Goal: Task Accomplishment & Management: Manage account settings

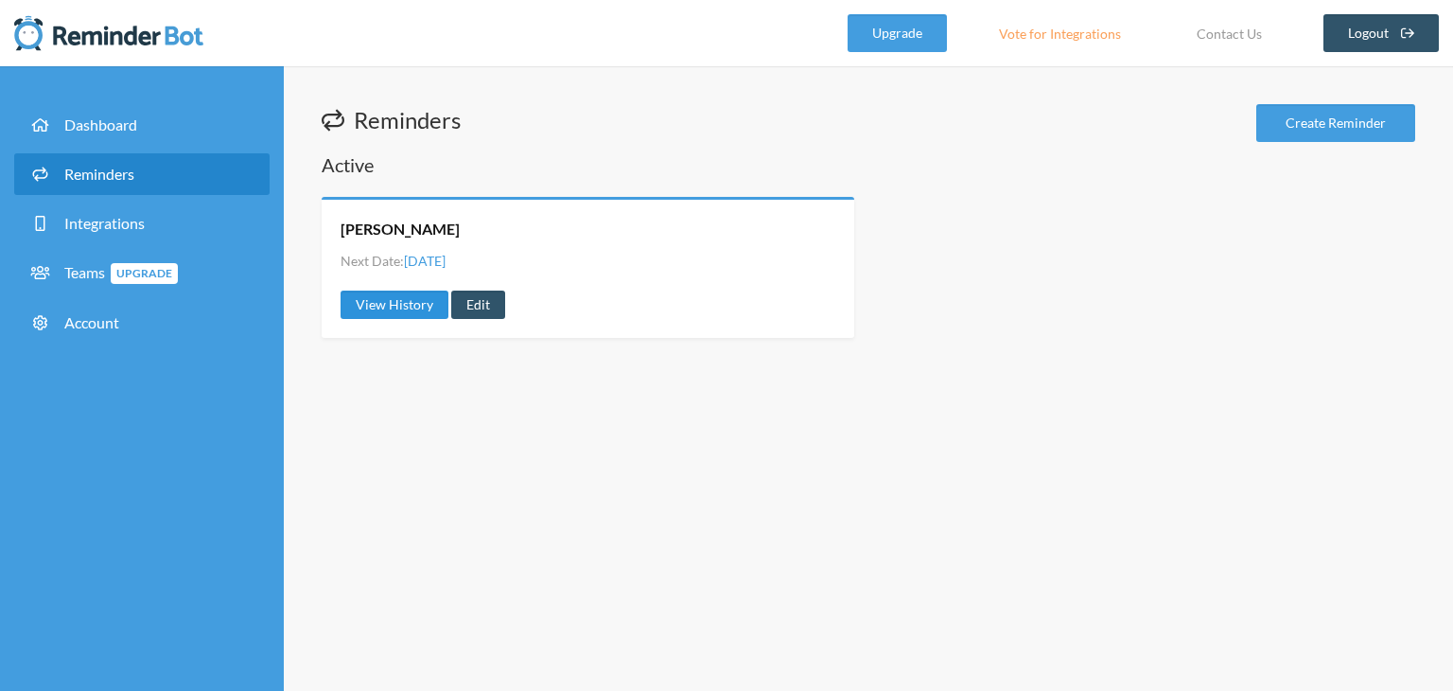
click at [416, 305] on link "View History" at bounding box center [395, 304] width 108 height 28
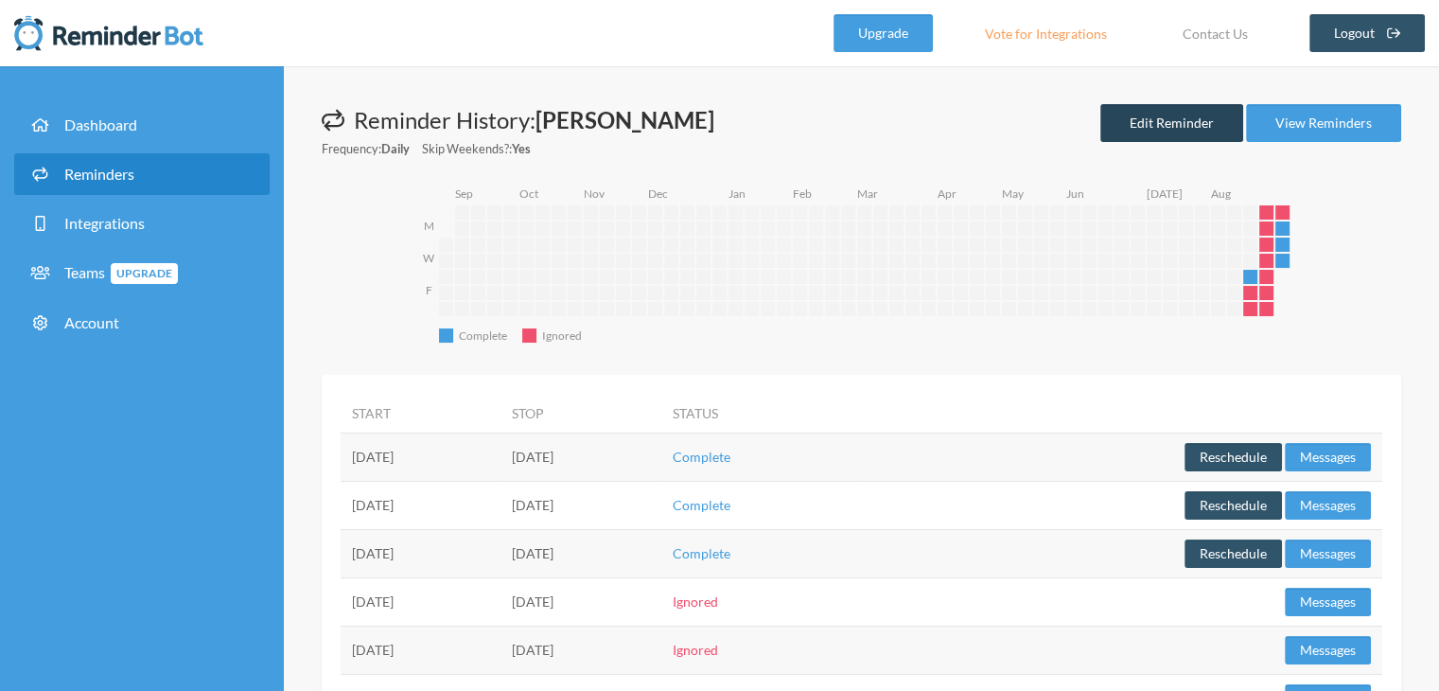
click at [1195, 132] on link "Edit Reminder" at bounding box center [1171, 123] width 143 height 38
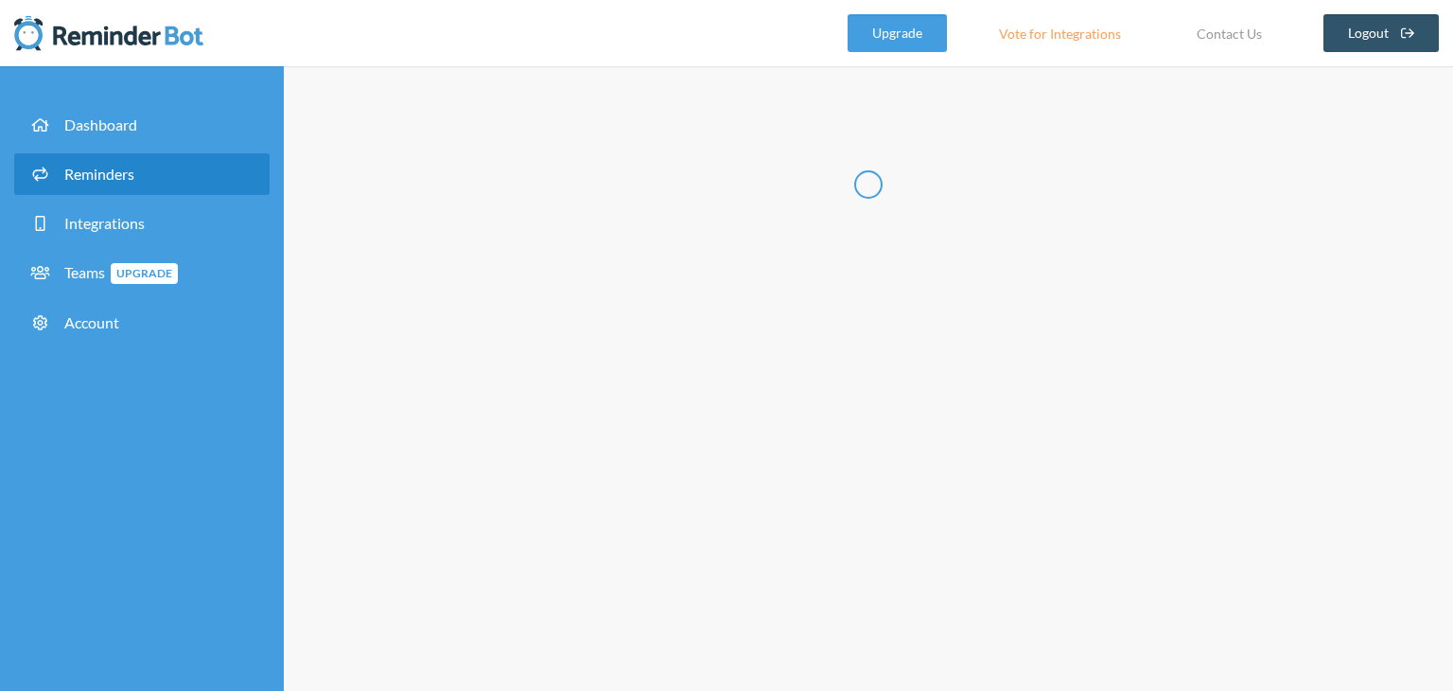
type input "[PERSON_NAME]"
select select "08:30:00"
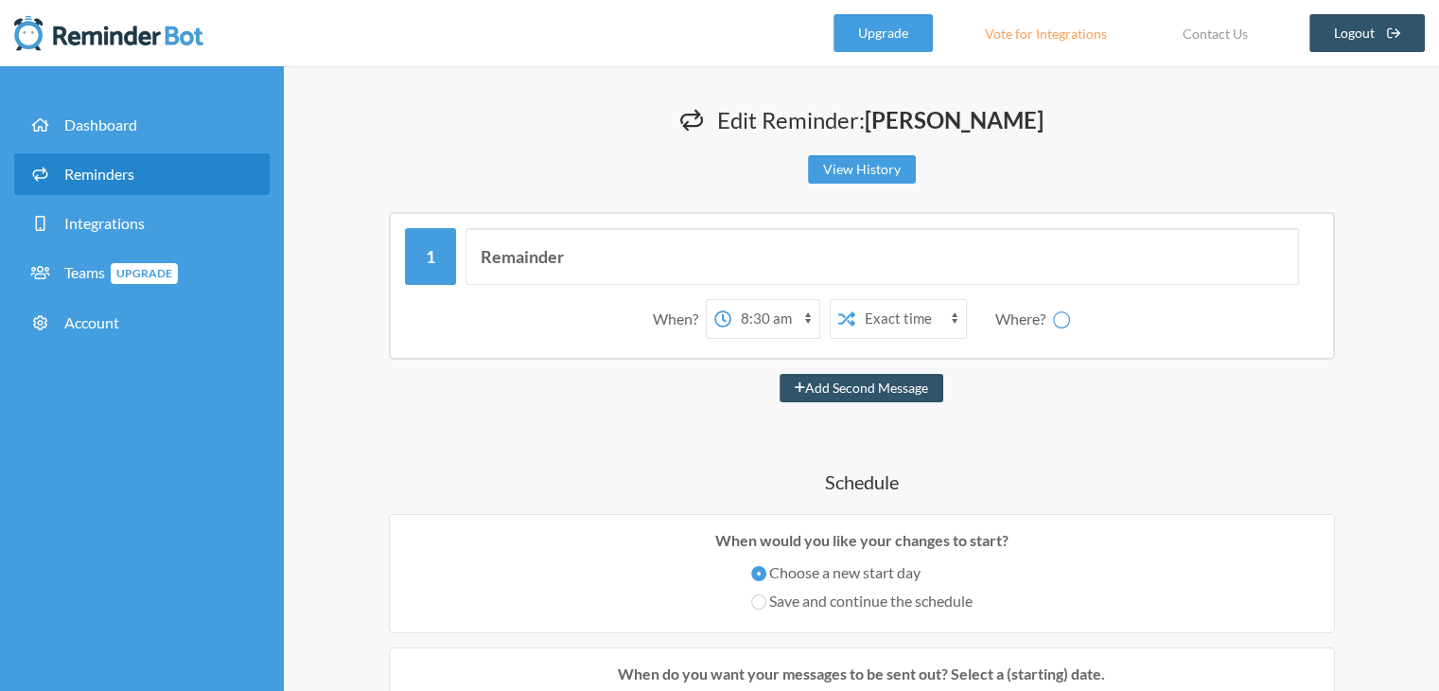
select select "spaces/AAQAtozO50s"
click at [439, 268] on div "Remainder" at bounding box center [862, 256] width 914 height 57
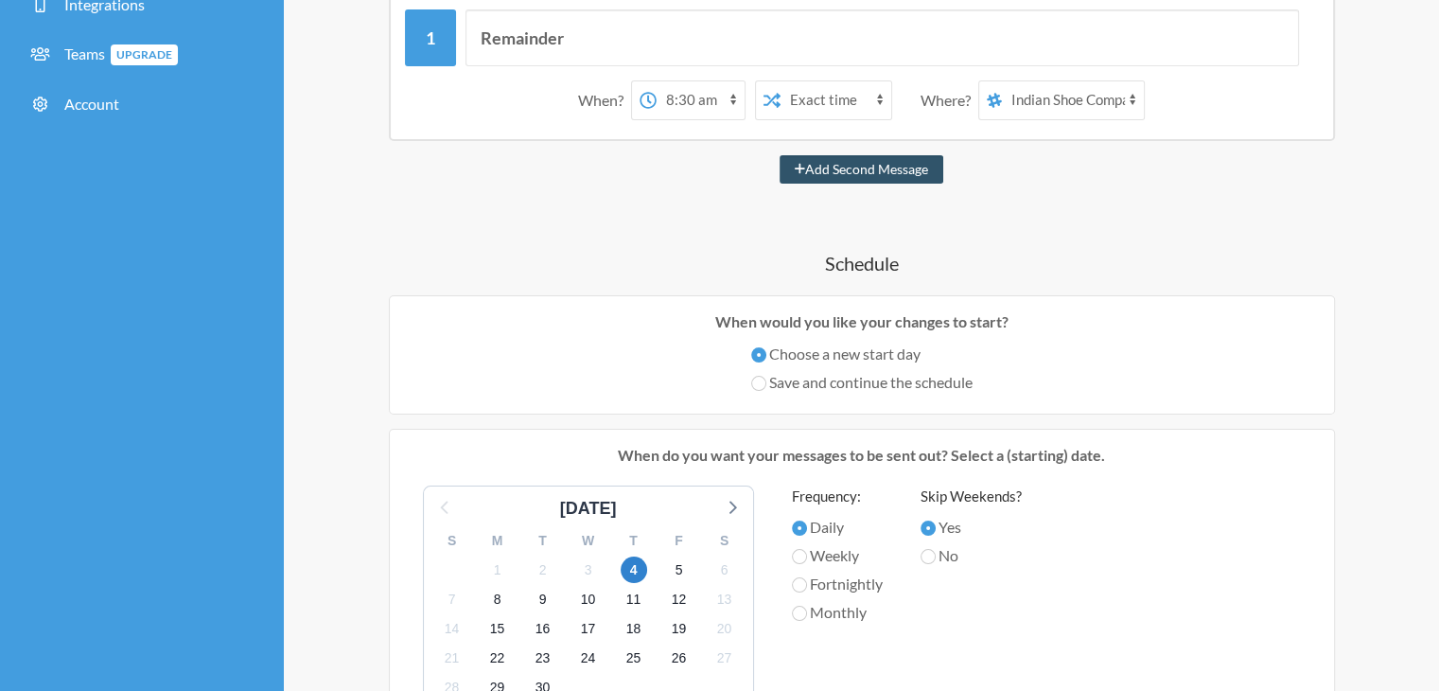
scroll to position [265, 0]
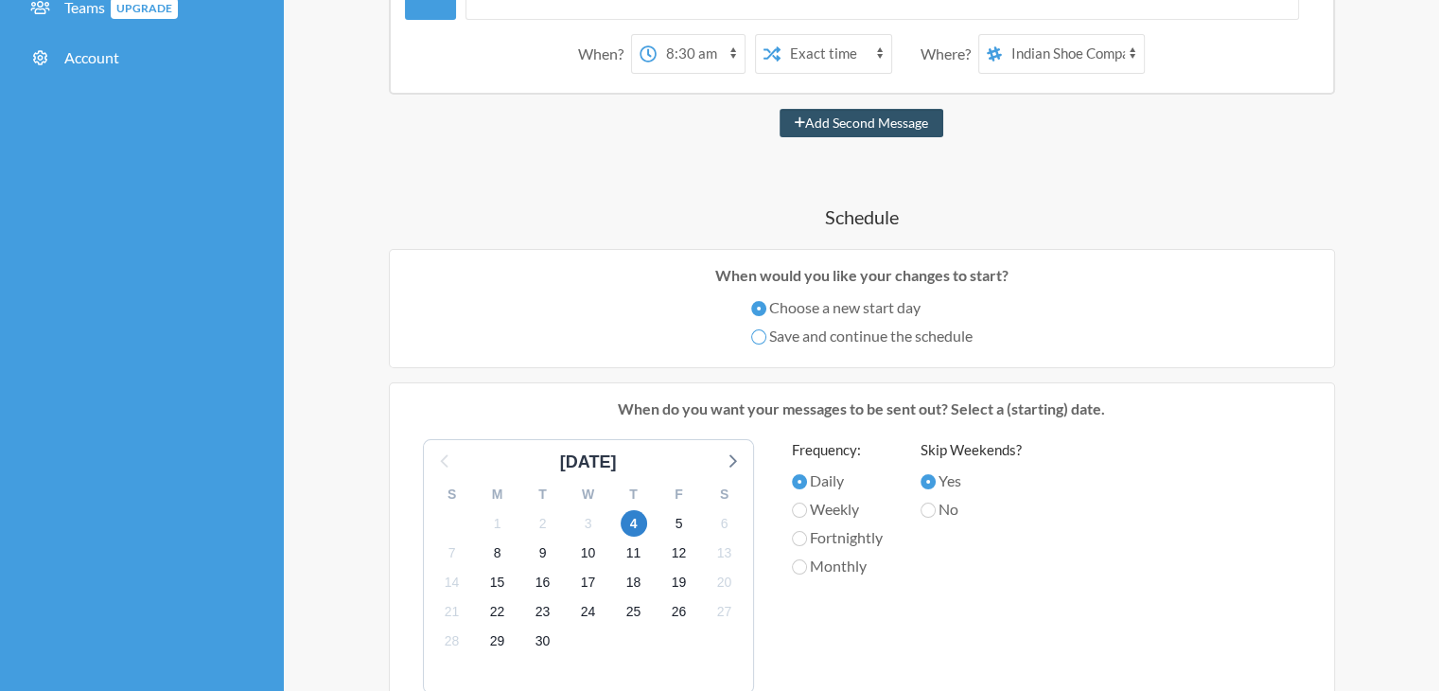
click at [753, 332] on input "Save and continue the schedule" at bounding box center [758, 336] width 15 height 15
radio input "true"
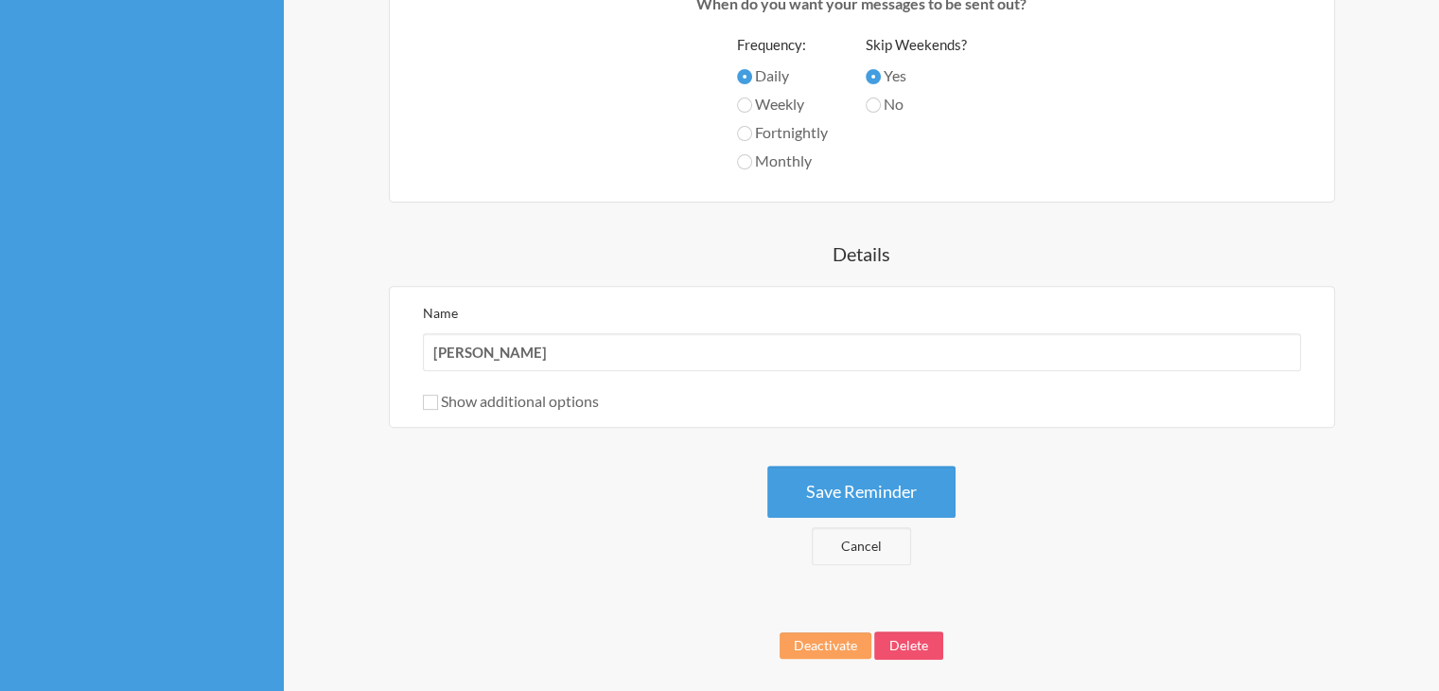
scroll to position [739, 0]
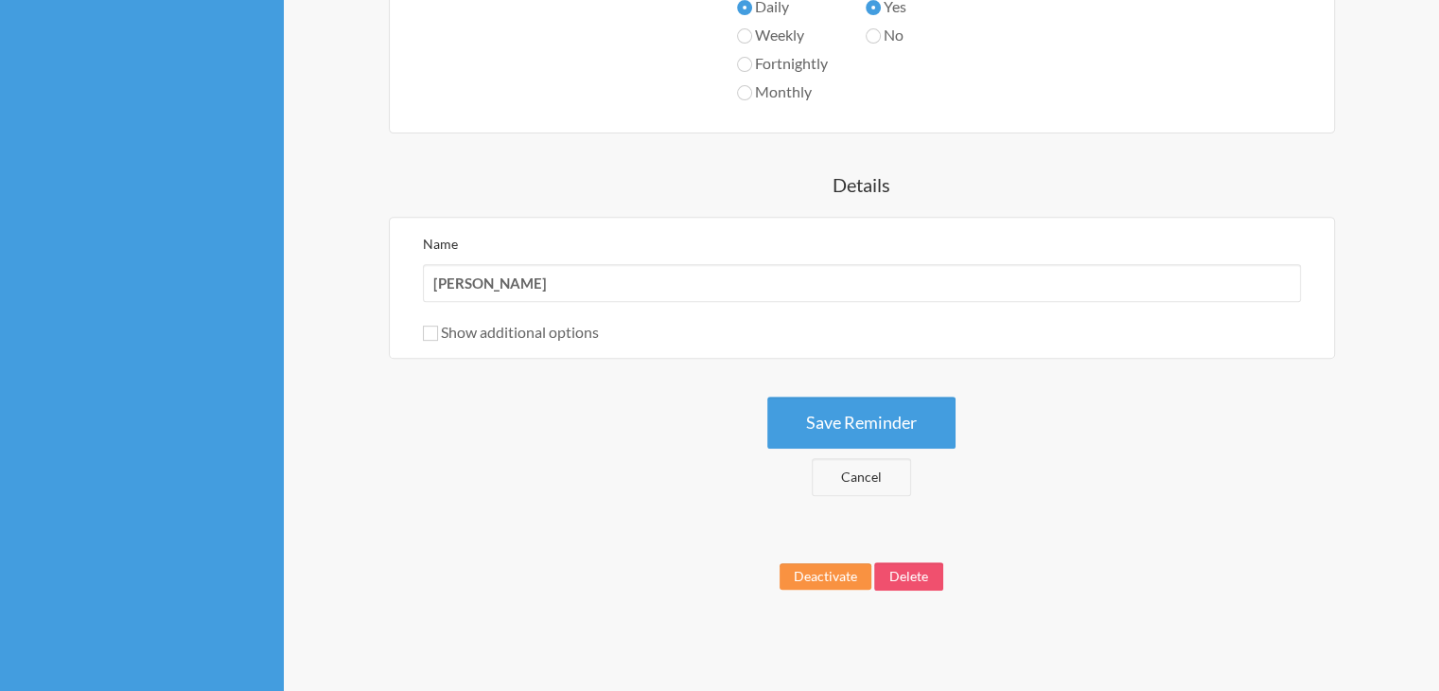
click at [821, 569] on button "Deactivate" at bounding box center [826, 576] width 92 height 26
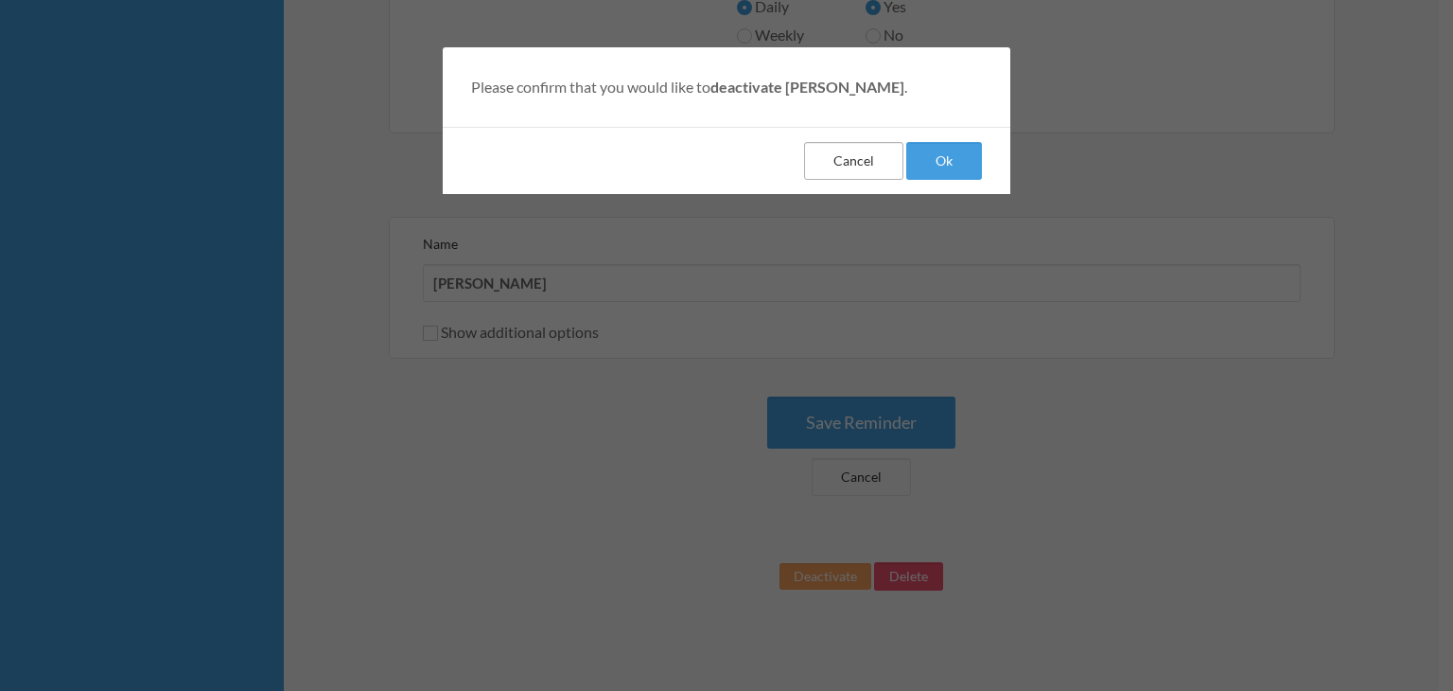
click at [833, 166] on button "Cancel" at bounding box center [853, 161] width 99 height 38
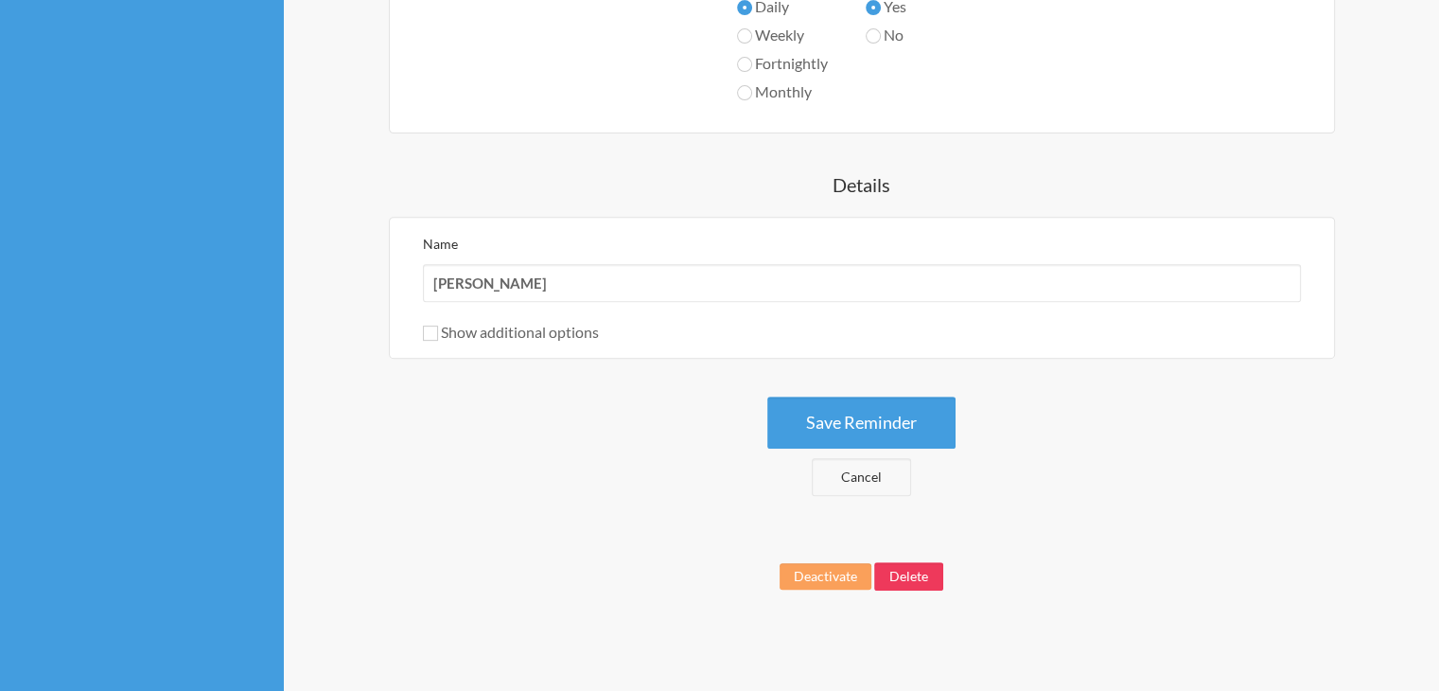
click at [920, 571] on button "Delete" at bounding box center [908, 576] width 69 height 28
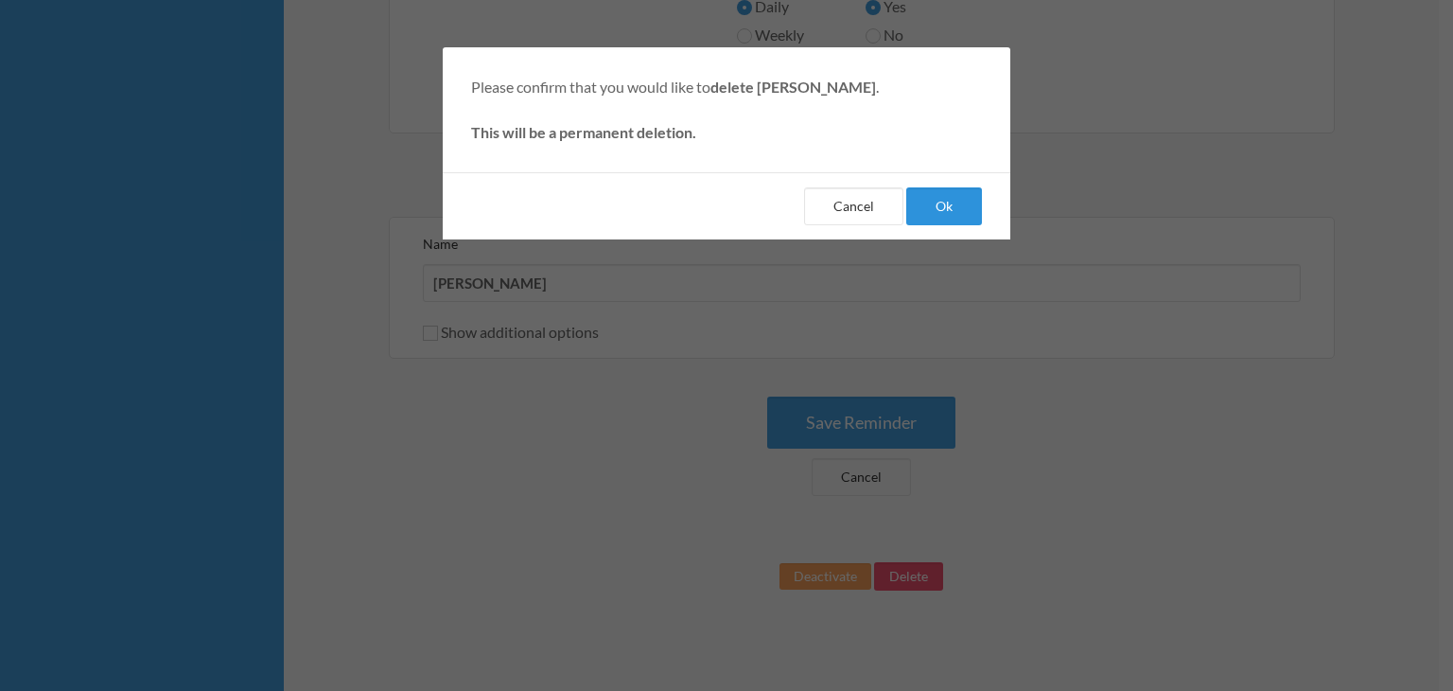
click at [943, 206] on button "Ok" at bounding box center [944, 206] width 76 height 38
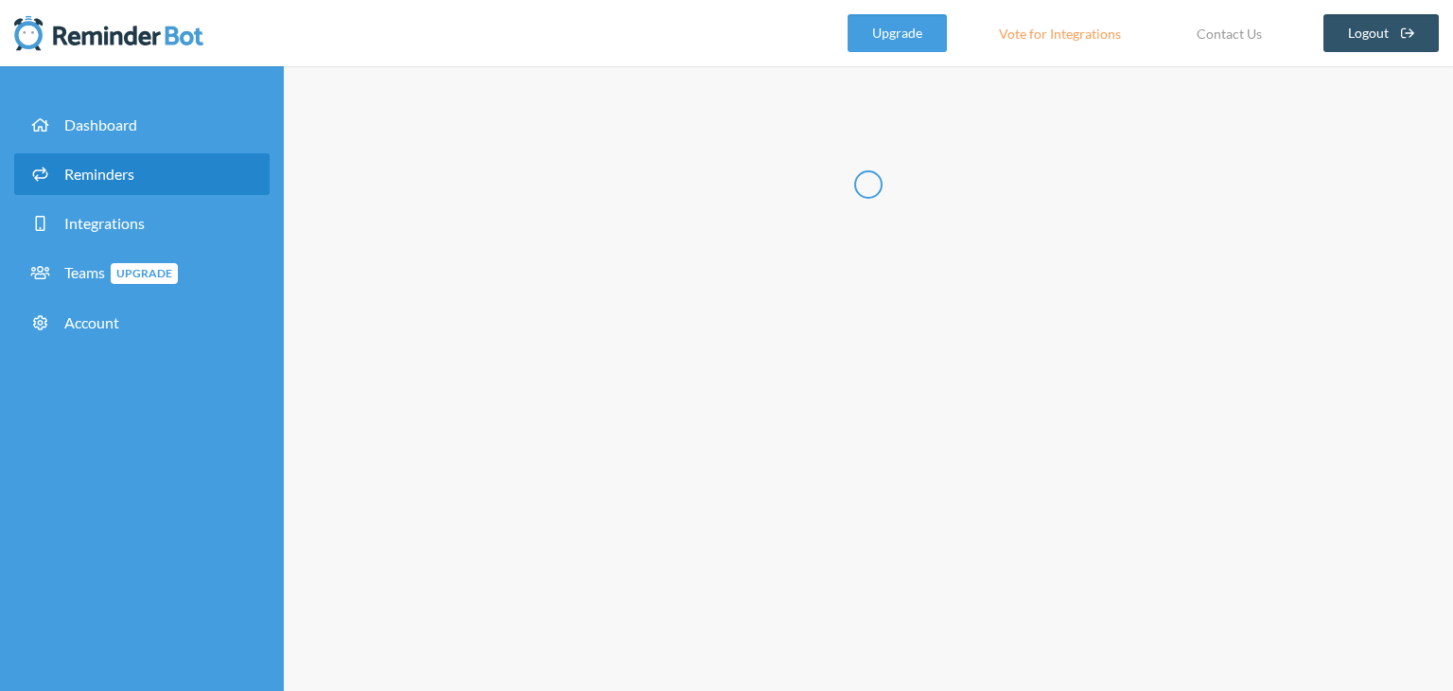
select select "07:30:00"
select select "08:30:00"
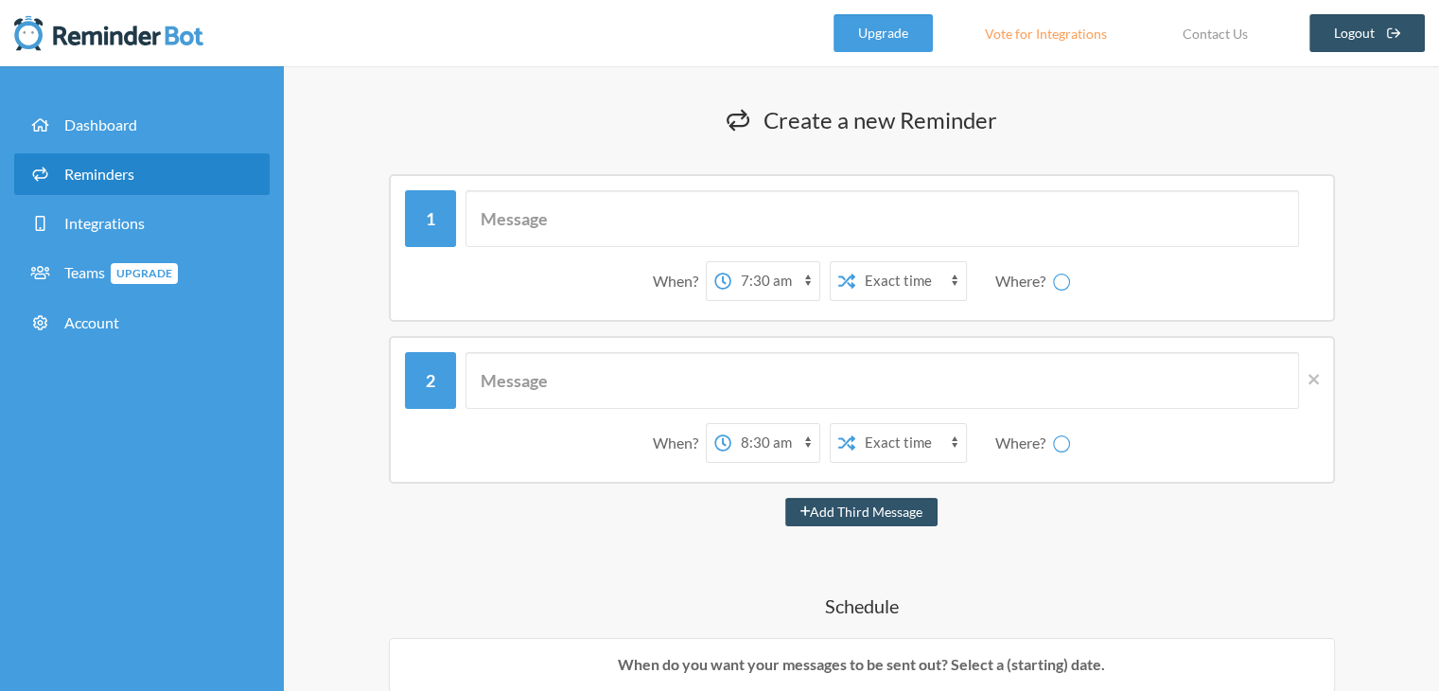
select select "spaces/AAQAtozO50s"
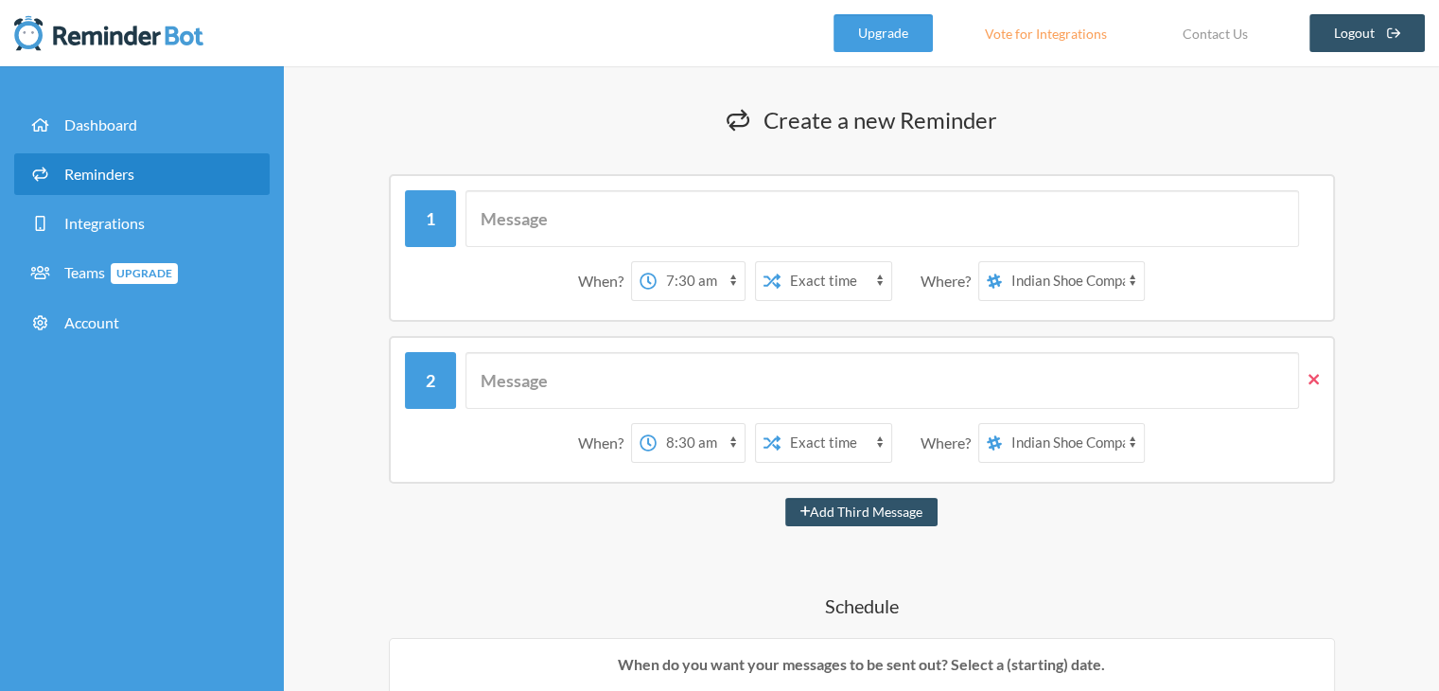
click at [1311, 379] on icon at bounding box center [1314, 379] width 10 height 10
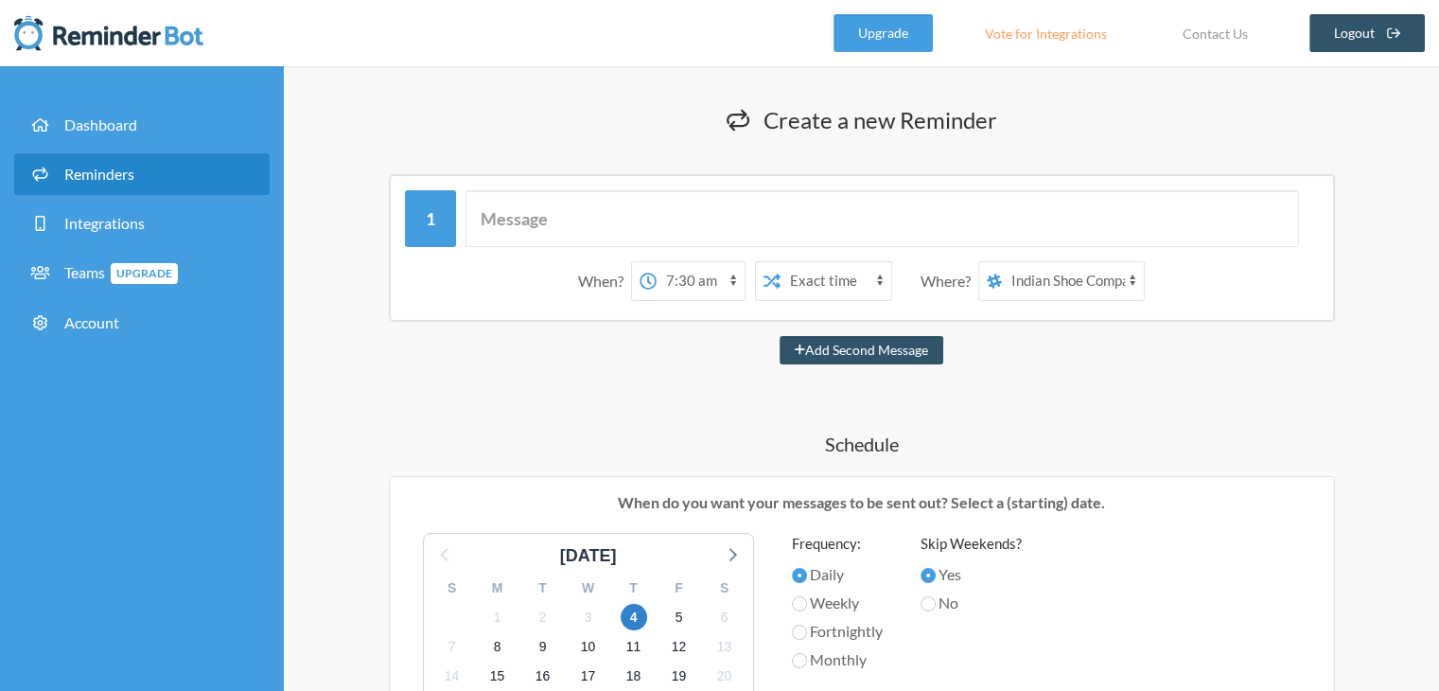
click at [1083, 287] on select "Operation Sai Indian Shoe Company" at bounding box center [1073, 281] width 142 height 38
select select "spaces/2UBPZCAAAAE"
click at [1002, 262] on select "Operation Sai Indian Shoe Company" at bounding box center [1073, 281] width 142 height 38
